Goal: Information Seeking & Learning: Find specific fact

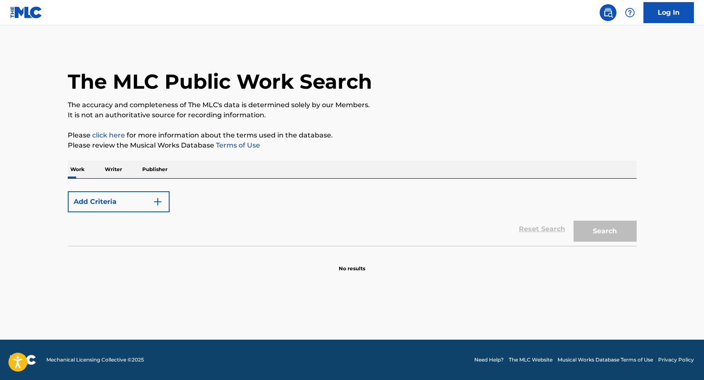
click at [156, 206] on img "Search Form" at bounding box center [158, 202] width 10 height 10
click at [162, 204] on button "Add Criteria" at bounding box center [119, 201] width 102 height 21
click at [417, 202] on div "Add Criteria" at bounding box center [352, 201] width 569 height 21
click at [557, 229] on div "Reset Search Search" at bounding box center [352, 229] width 569 height 34
click at [195, 164] on div "Work Writer Publisher" at bounding box center [352, 170] width 569 height 18
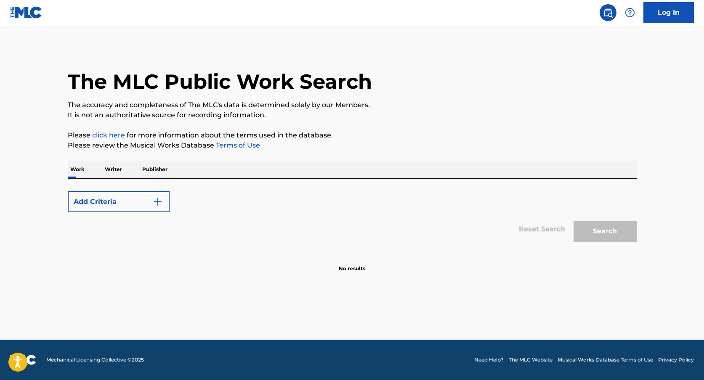
click at [143, 201] on button "Add Criteria" at bounding box center [119, 201] width 102 height 21
click at [84, 170] on p "Work" at bounding box center [77, 170] width 19 height 18
click at [127, 170] on div "Work Writer Publisher" at bounding box center [352, 170] width 569 height 18
click at [115, 169] on p "Writer" at bounding box center [113, 170] width 22 height 18
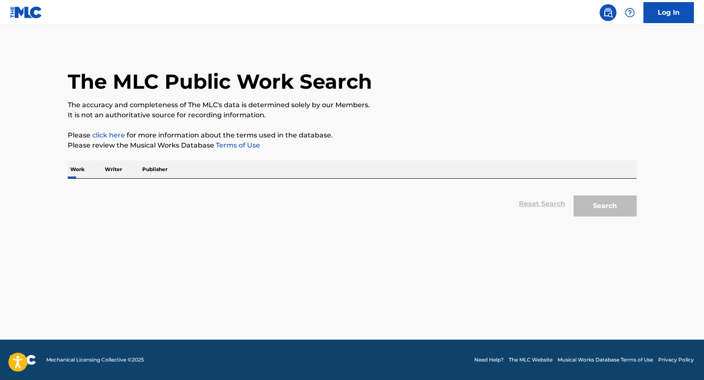
click at [76, 168] on p "Work" at bounding box center [77, 170] width 19 height 18
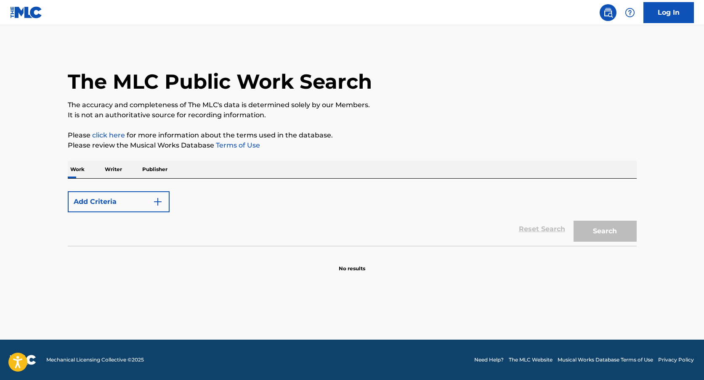
click at [230, 180] on div "Add Criteria Reset Search Search" at bounding box center [352, 212] width 569 height 67
click at [29, 10] on img at bounding box center [26, 12] width 32 height 12
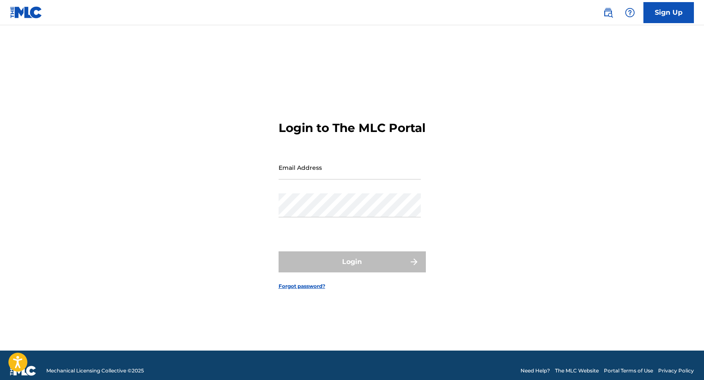
click at [44, 19] on div at bounding box center [28, 12] width 37 height 25
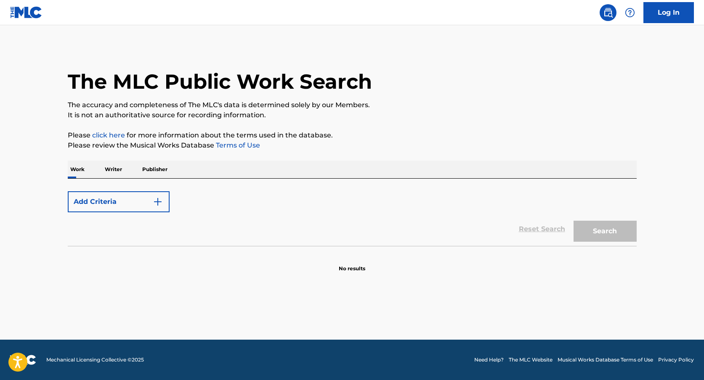
click at [122, 87] on h1 "The MLC Public Work Search" at bounding box center [220, 81] width 304 height 25
click at [149, 170] on p "Publisher" at bounding box center [155, 170] width 30 height 18
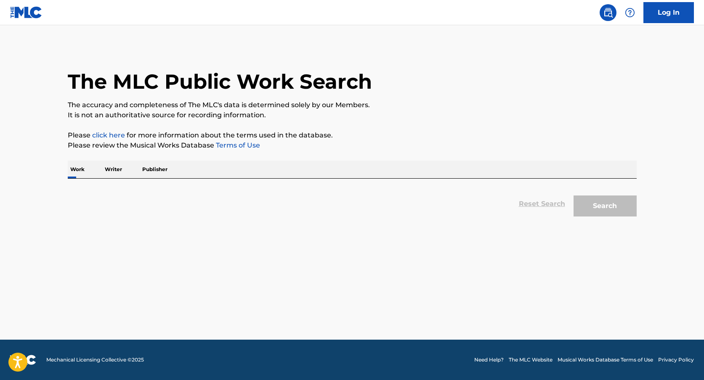
click at [154, 170] on p "Publisher" at bounding box center [155, 170] width 30 height 18
click at [114, 167] on p "Writer" at bounding box center [113, 170] width 22 height 18
click at [74, 172] on p "Work" at bounding box center [77, 170] width 19 height 18
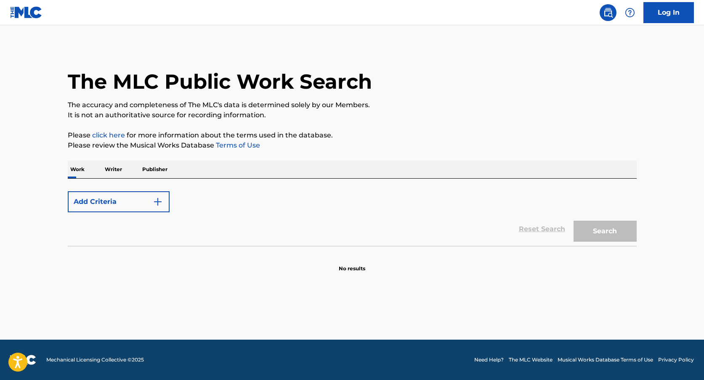
click at [152, 64] on div "The MLC Public Work Search" at bounding box center [352, 76] width 569 height 61
click at [166, 86] on h1 "The MLC Public Work Search" at bounding box center [220, 81] width 304 height 25
click at [294, 85] on h1 "The MLC Public Work Search" at bounding box center [220, 81] width 304 height 25
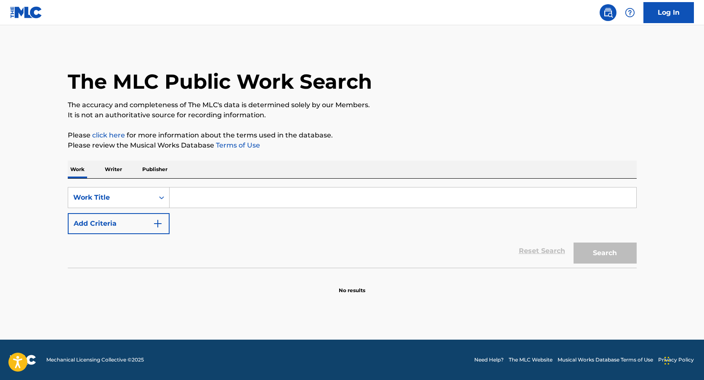
click at [279, 197] on input "Search Form" at bounding box center [402, 198] width 466 height 20
paste input "NOT US"
drag, startPoint x: 238, startPoint y: 198, endPoint x: 202, endPoint y: 197, distance: 35.8
click at [202, 197] on input "NOT USNOT US" at bounding box center [402, 198] width 466 height 20
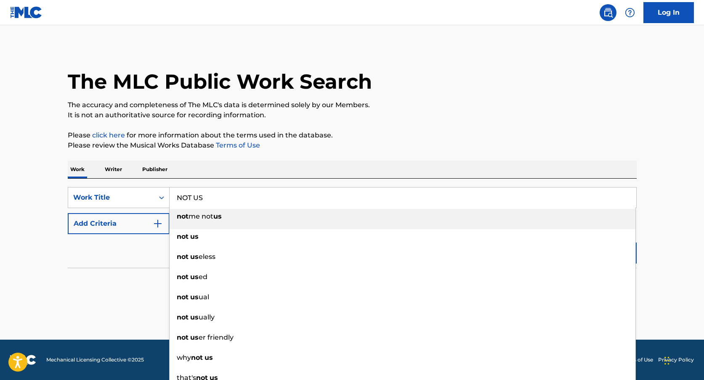
type input "NOT US"
click at [123, 221] on button "Add Criteria" at bounding box center [119, 223] width 102 height 21
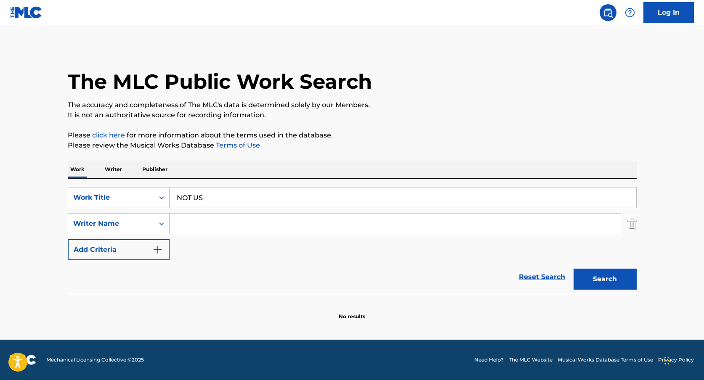
click at [195, 227] on input "Search Form" at bounding box center [394, 224] width 451 height 20
click at [196, 229] on input "aa" at bounding box center [394, 224] width 451 height 20
paste input "[PERSON_NAME]"
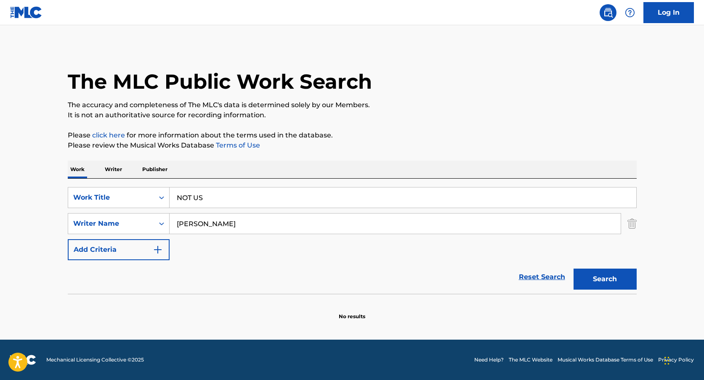
type input "[PERSON_NAME]"
click at [573, 269] on button "Search" at bounding box center [604, 279] width 63 height 21
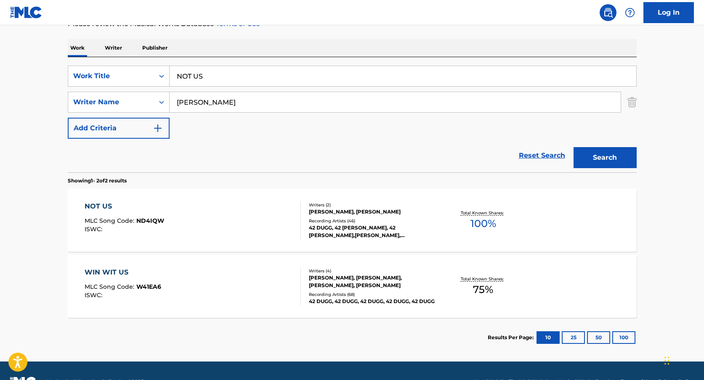
scroll to position [143, 0]
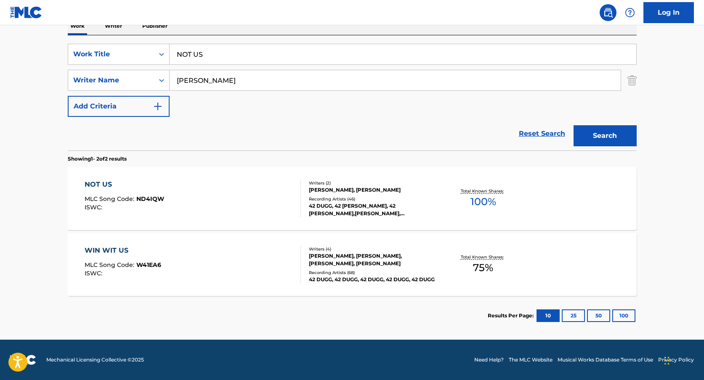
click at [328, 193] on div "[PERSON_NAME], [PERSON_NAME]" at bounding box center [372, 190] width 127 height 8
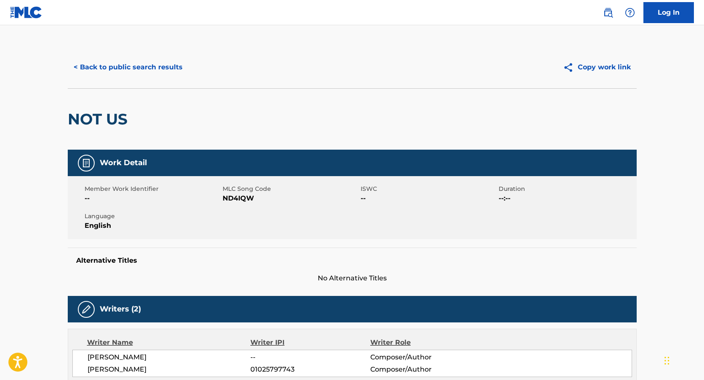
click at [237, 198] on span "ND4IQW" at bounding box center [290, 198] width 136 height 10
click at [113, 123] on h2 "NOT US" at bounding box center [100, 119] width 64 height 19
click at [135, 353] on span "[PERSON_NAME]" at bounding box center [168, 357] width 163 height 10
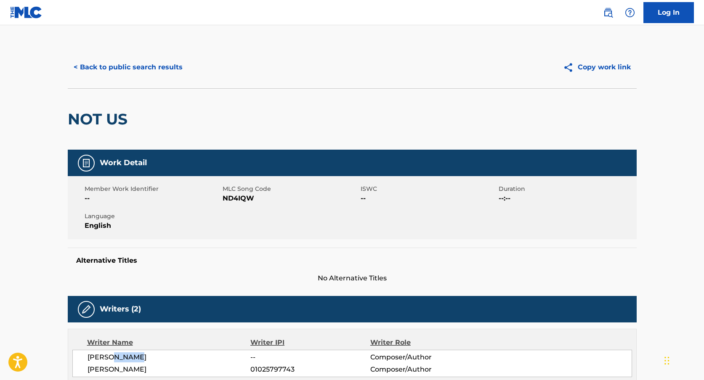
click at [135, 353] on span "[PERSON_NAME]" at bounding box center [168, 357] width 163 height 10
copy div "[PERSON_NAME]"
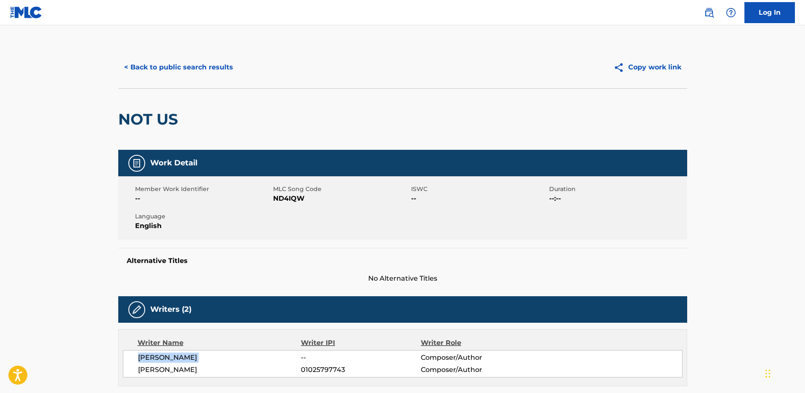
click at [169, 70] on button "< Back to public search results" at bounding box center [178, 67] width 121 height 21
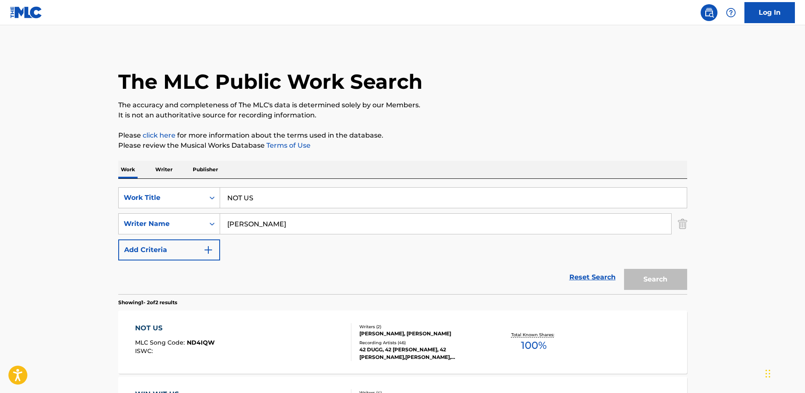
scroll to position [83, 0]
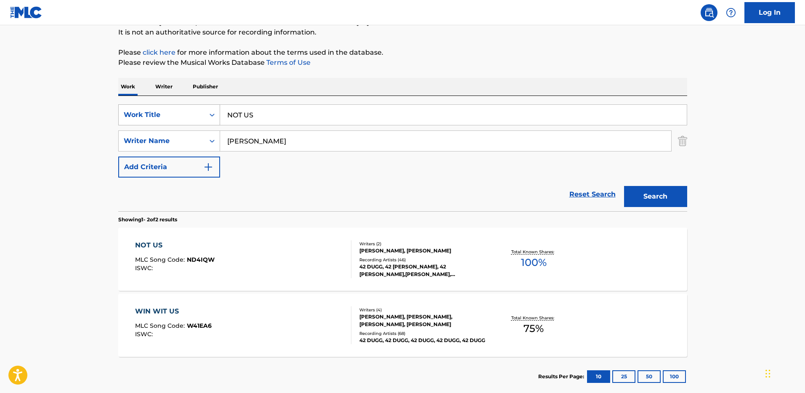
click at [184, 111] on div "Work Title" at bounding box center [162, 115] width 76 height 10
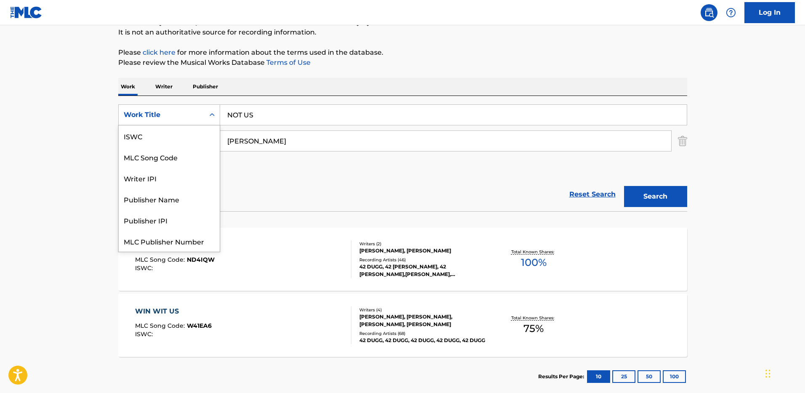
scroll to position [21, 0]
click at [164, 136] on div "MLC Song Code" at bounding box center [169, 135] width 101 height 21
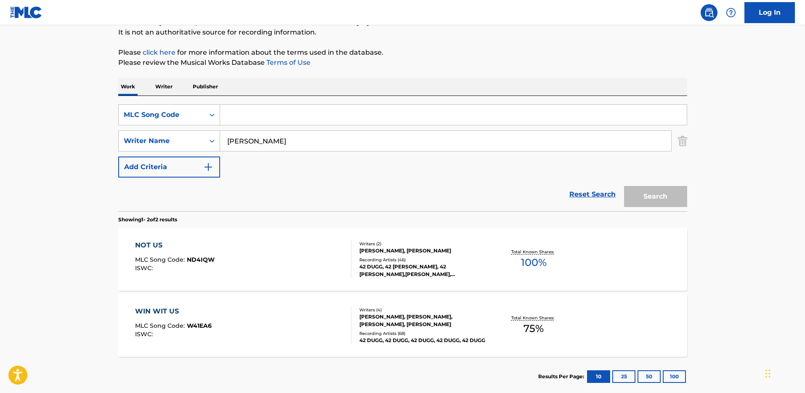
click at [241, 117] on input "Search Form" at bounding box center [453, 115] width 466 height 20
paste input "T9206261123"
type input "T9206261123"
click at [254, 140] on input "[PERSON_NAME]" at bounding box center [445, 141] width 451 height 20
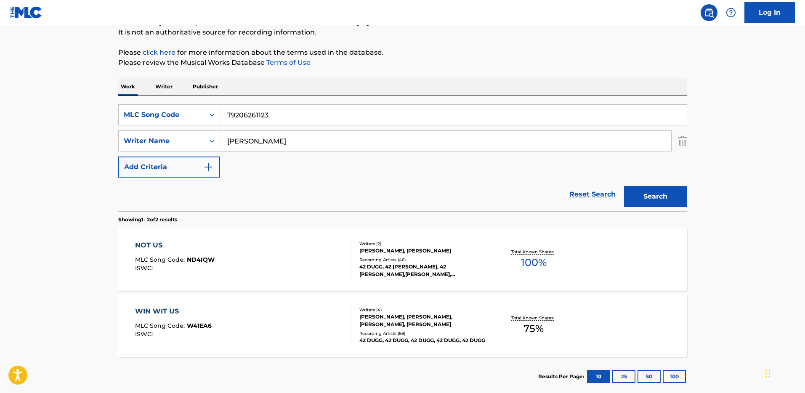
click at [254, 140] on input "[PERSON_NAME]" at bounding box center [445, 141] width 451 height 20
click at [218, 115] on div "Search Form" at bounding box center [211, 114] width 15 height 15
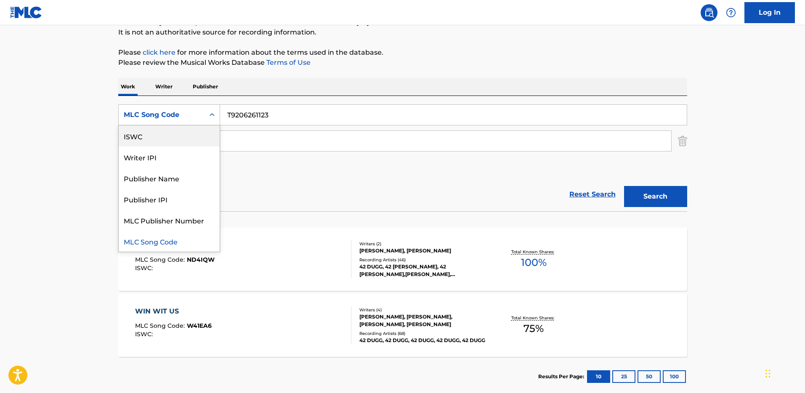
click at [175, 134] on div "ISWC" at bounding box center [169, 135] width 101 height 21
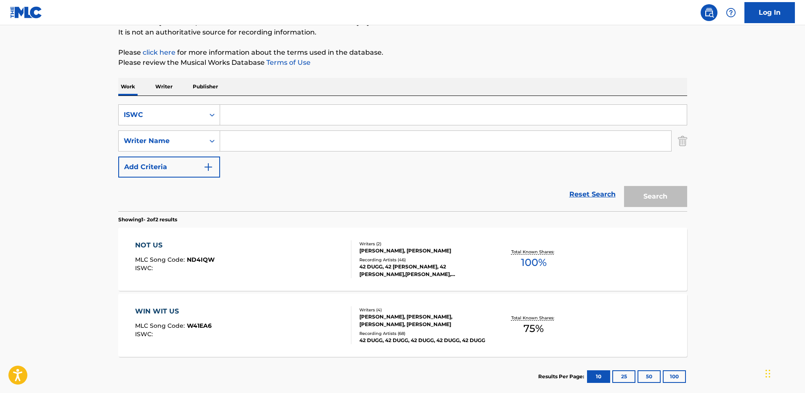
drag, startPoint x: 283, startPoint y: 101, endPoint x: 266, endPoint y: 111, distance: 19.0
click at [283, 101] on div "SearchWithCriteria94104393-01c7-468b-b589-b9412ccfe527 ISWC SearchWithCriteria3…" at bounding box center [402, 153] width 569 height 115
click at [265, 113] on input "Search Form" at bounding box center [453, 115] width 466 height 20
paste input "T9206261123"
type input "T9206261123"
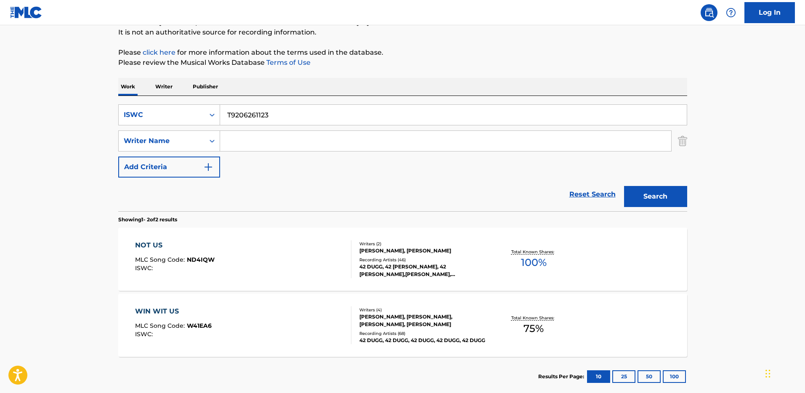
click at [628, 196] on button "Search" at bounding box center [655, 196] width 63 height 21
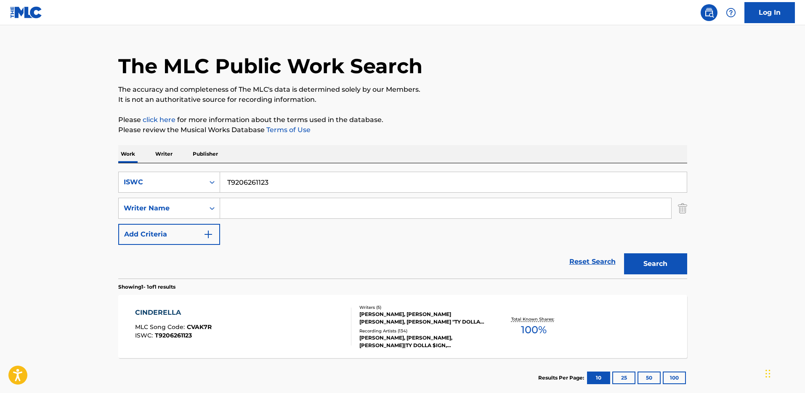
scroll to position [16, 0]
click at [514, 328] on div "Total Known Shares: 100 %" at bounding box center [533, 326] width 95 height 26
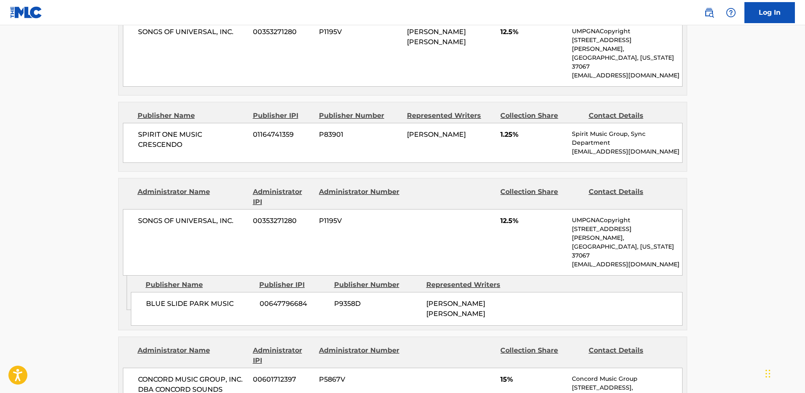
scroll to position [1233, 0]
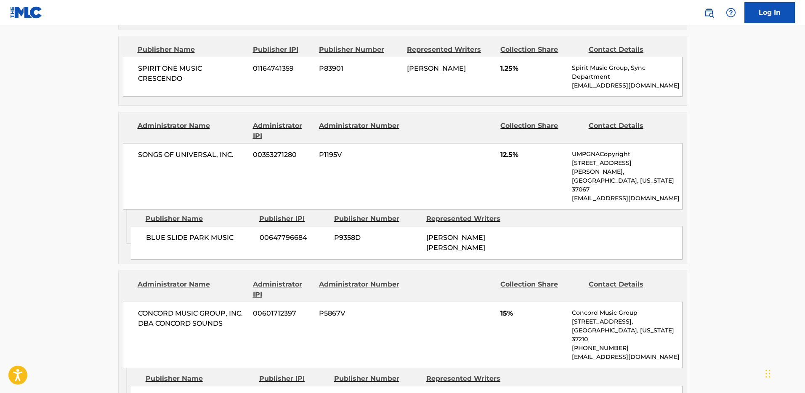
click at [203, 308] on span "CONCORD MUSIC GROUP, INC. DBA CONCORD SOUNDS" at bounding box center [192, 318] width 109 height 20
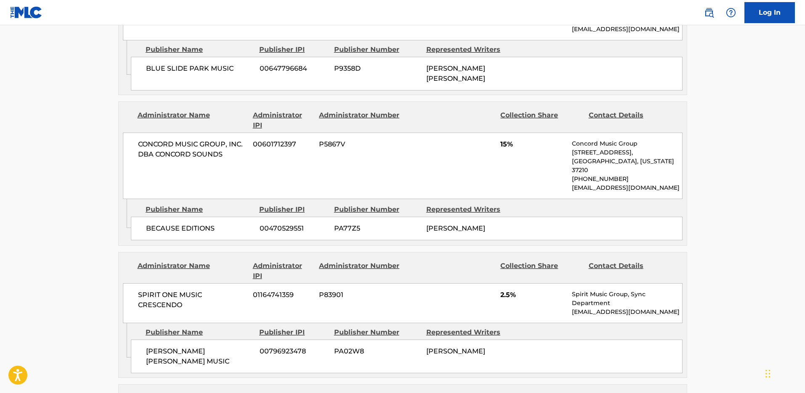
scroll to position [1533, 0]
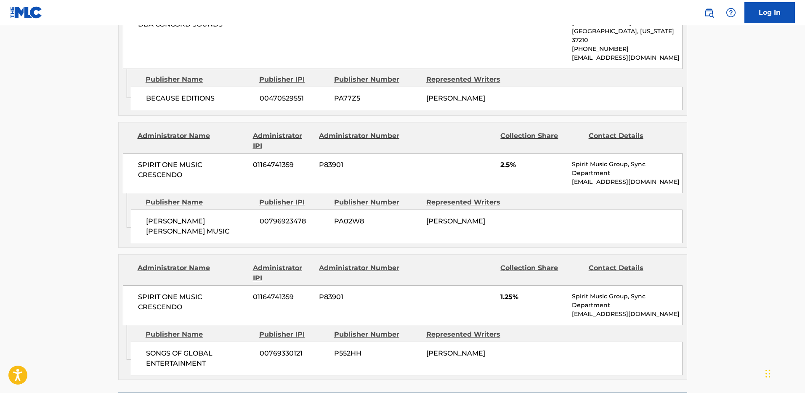
click at [564, 341] on div "SONGS OF GLOBAL ENTERTAINMENT 00769330121 P552HH [PERSON_NAME]" at bounding box center [406, 358] width 551 height 34
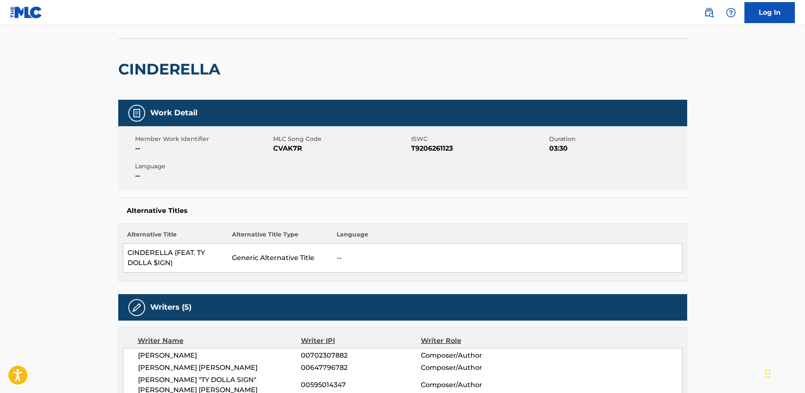
scroll to position [0, 0]
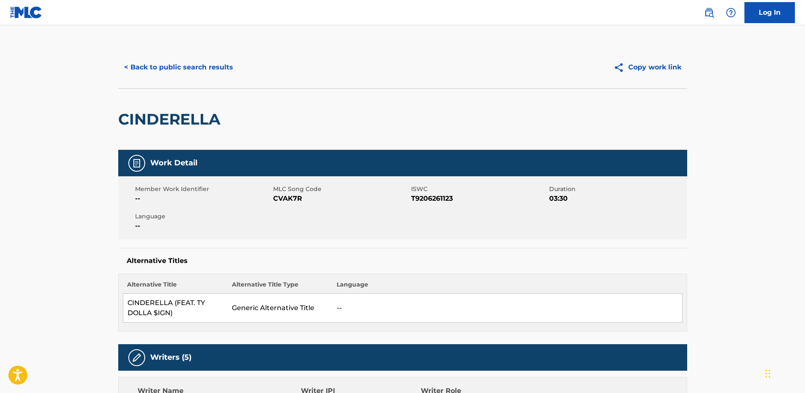
click at [196, 67] on button "< Back to public search results" at bounding box center [178, 67] width 121 height 21
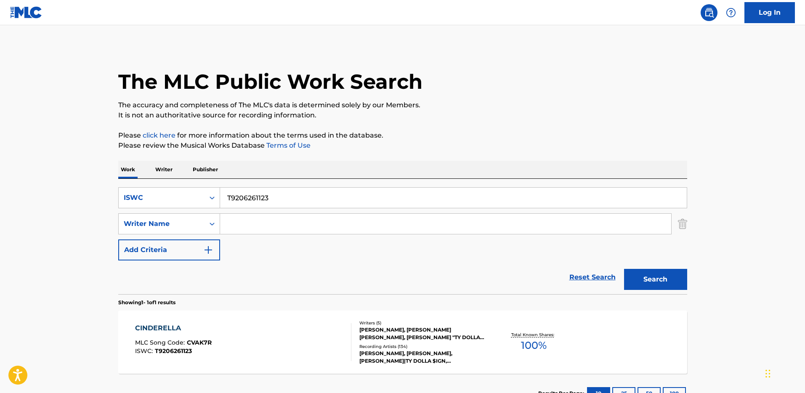
scroll to position [16, 0]
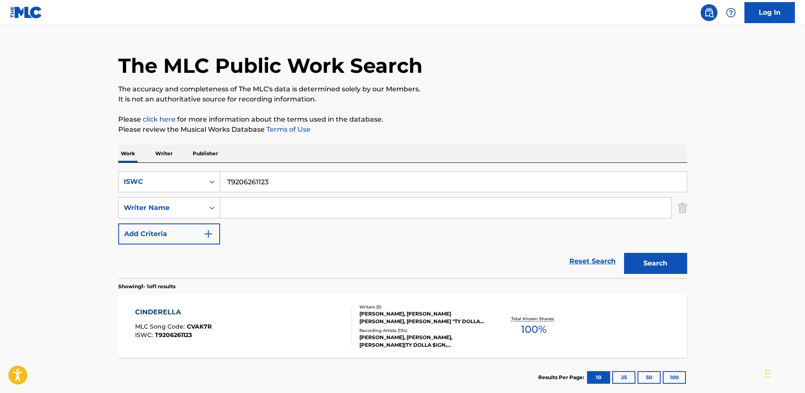
click at [268, 175] on input "T9206261123" at bounding box center [453, 182] width 466 height 20
paste input ""ISWC: T9232406290 Title: PERSONAL Artists: The Vamps GMR: SESEAC: ""
type input ""ISWC: T9232406290 Title: PERSONAL Artists: The Vamps GMR: SESEAC: ""
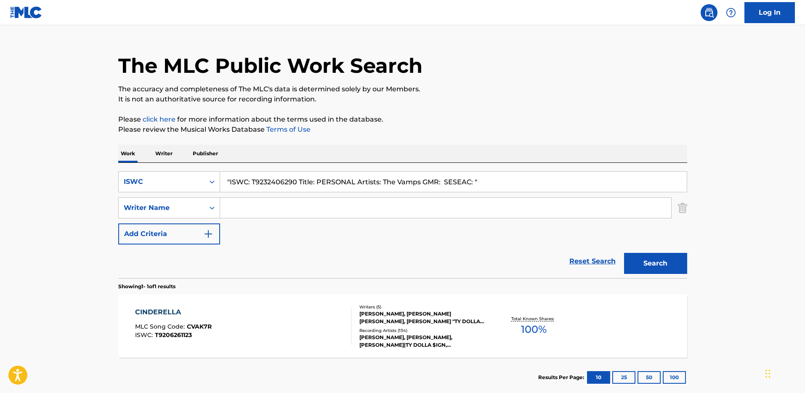
click at [258, 177] on input ""ISWC: T9232406290 Title: PERSONAL Artists: The Vamps GMR: SESEAC: "" at bounding box center [453, 182] width 466 height 20
drag, startPoint x: 252, startPoint y: 181, endPoint x: 295, endPoint y: 181, distance: 43.3
click at [295, 181] on input ""ISWC: T9232406290 Title: PERSONAL Artists: The Vamps GMR: SESEAC: "" at bounding box center [453, 182] width 466 height 20
click at [343, 188] on input ""ISWC: T9232406290 Title: PERSONAL Artists: The Vamps GMR: SESEAC: "" at bounding box center [453, 182] width 466 height 20
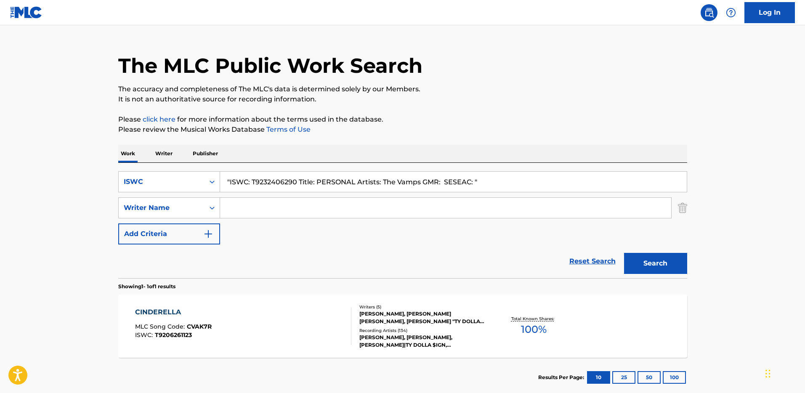
click at [343, 188] on input ""ISWC: T9232406290 Title: PERSONAL Artists: The Vamps GMR: SESEAC: "" at bounding box center [453, 182] width 466 height 20
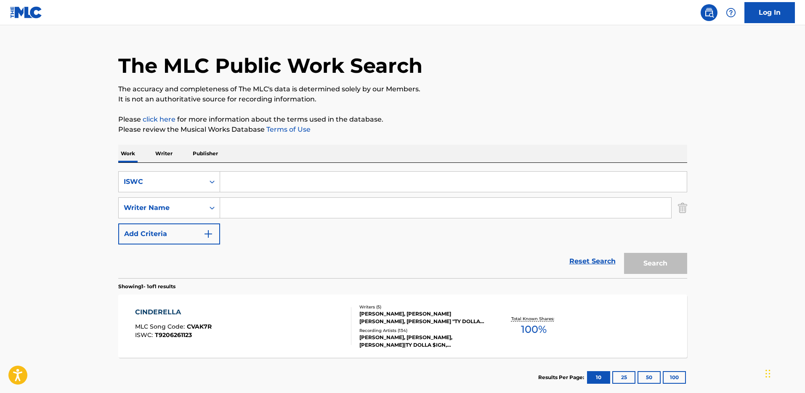
paste input "T9232406290"
type input "T9232406290"
click at [624, 253] on button "Search" at bounding box center [655, 263] width 63 height 21
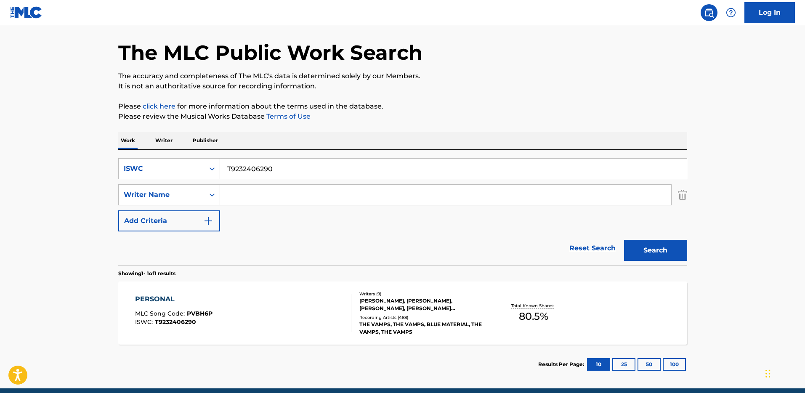
scroll to position [65, 0]
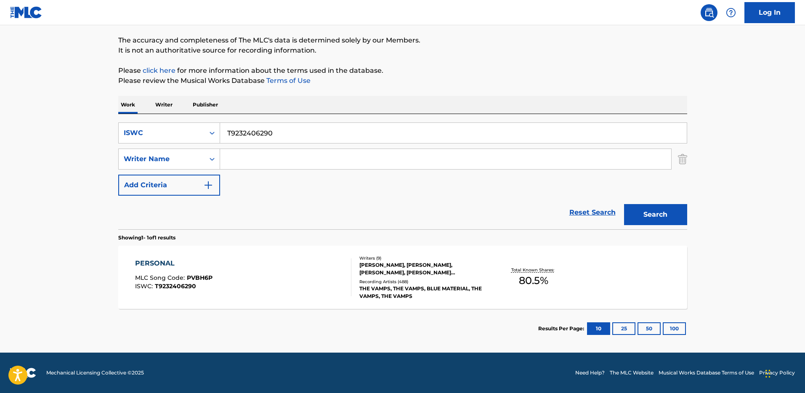
click at [426, 269] on div "[PERSON_NAME], [PERSON_NAME], [PERSON_NAME], [PERSON_NAME] [PERSON_NAME], [PERS…" at bounding box center [422, 268] width 127 height 15
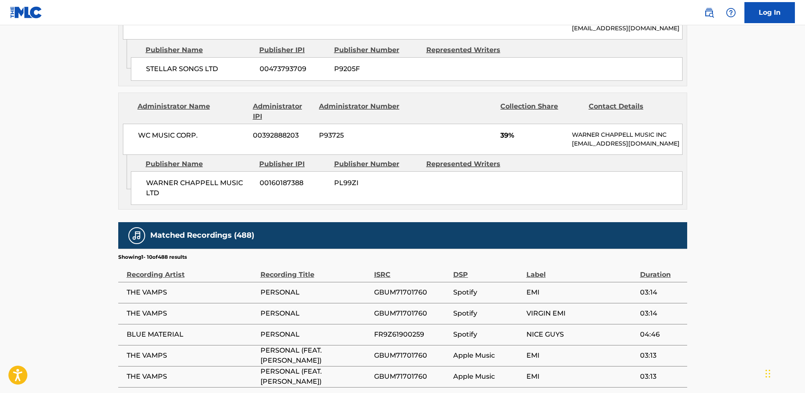
scroll to position [1165, 0]
